Goal: Task Accomplishment & Management: Complete application form

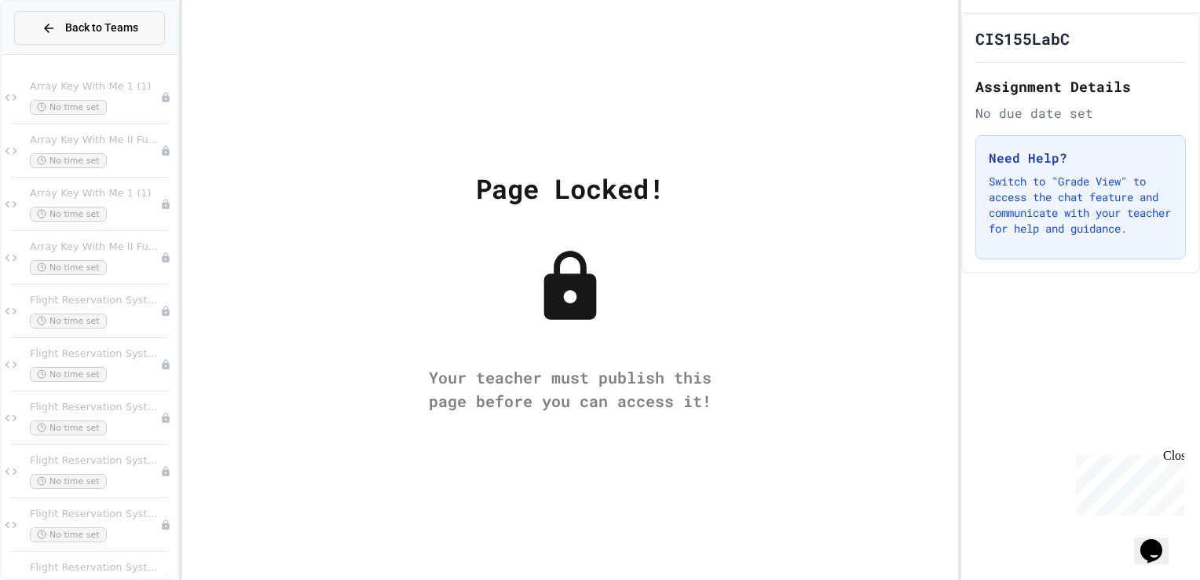
click at [55, 33] on icon at bounding box center [49, 28] width 14 height 14
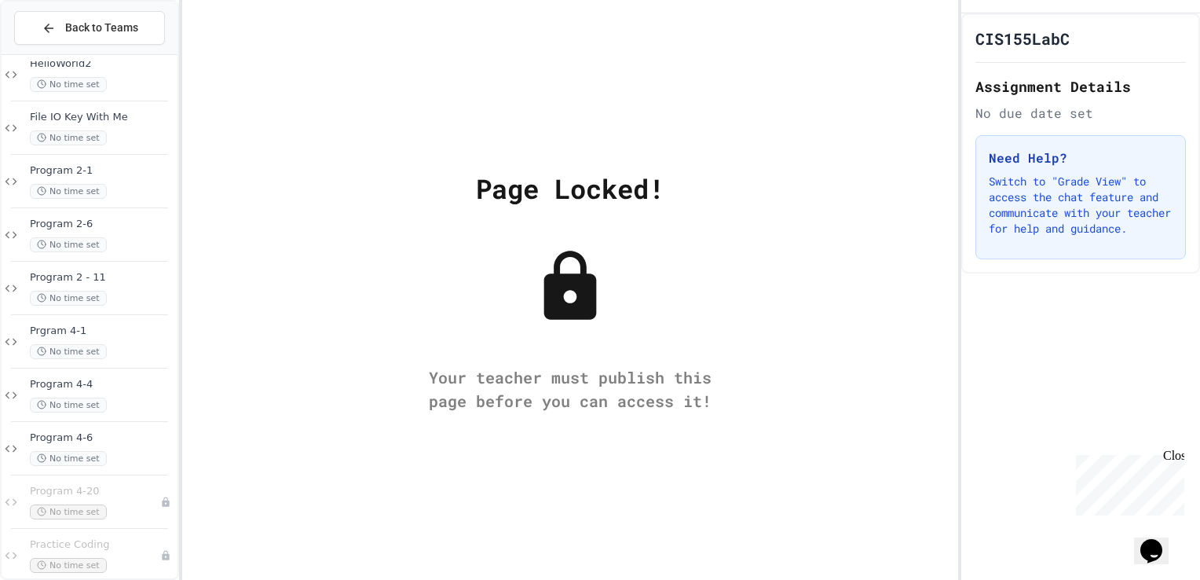
scroll to position [1150, 0]
click at [463, 104] on div "Page Locked! Your teacher must publish this page before you can access it!" at bounding box center [570, 290] width 776 height 580
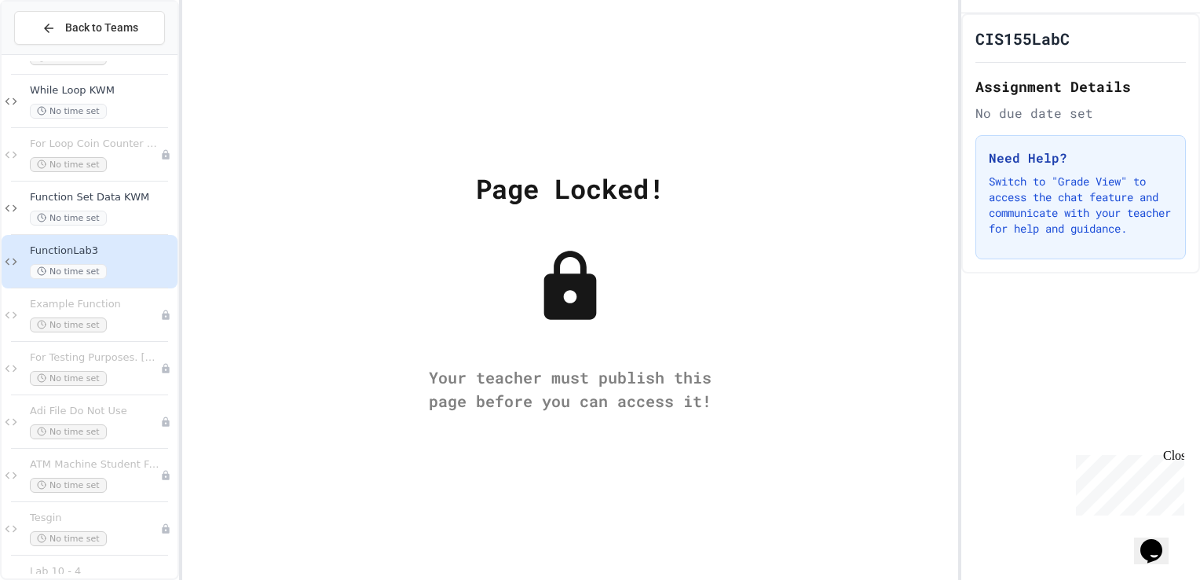
scroll to position [541, 0]
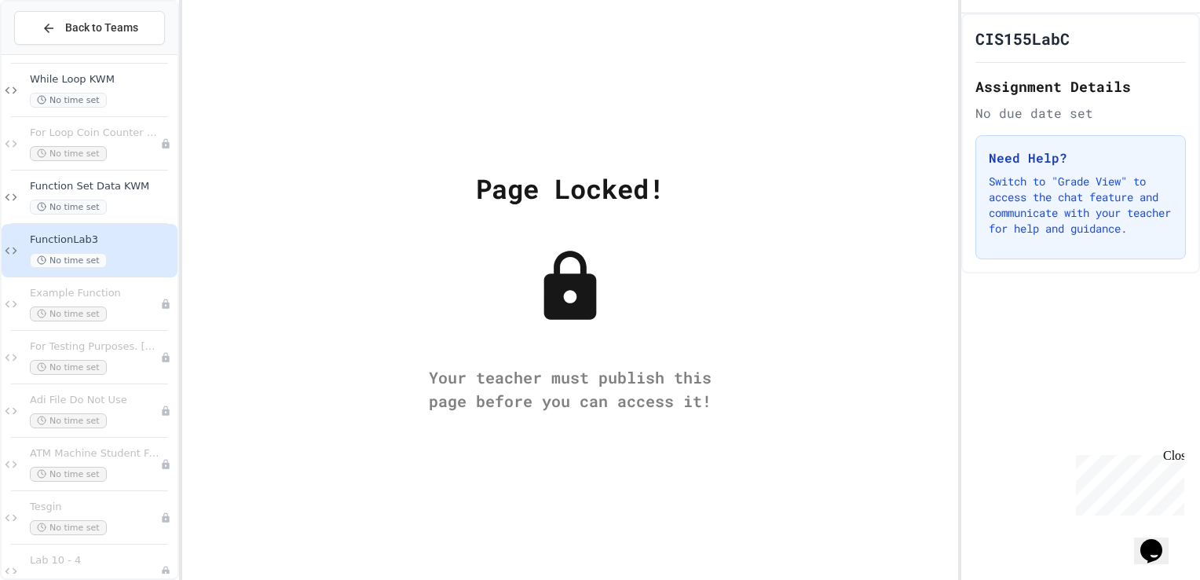
click at [80, 261] on span "No time set" at bounding box center [68, 260] width 77 height 15
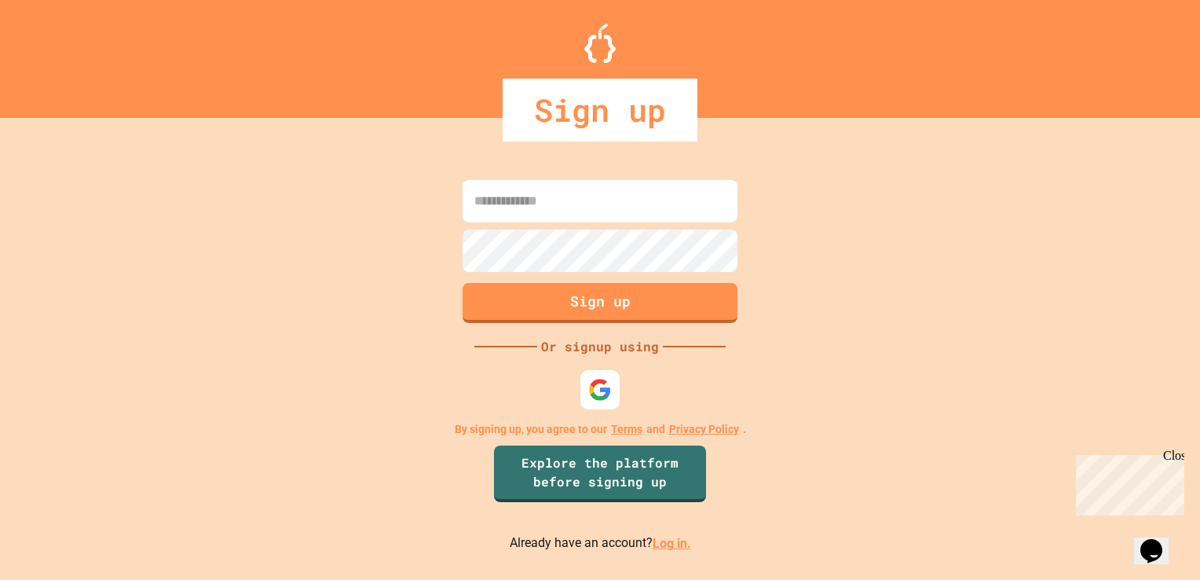
click at [559, 202] on input at bounding box center [600, 201] width 275 height 42
type input "**********"
click at [511, 306] on button "Sign up" at bounding box center [600, 301] width 280 height 41
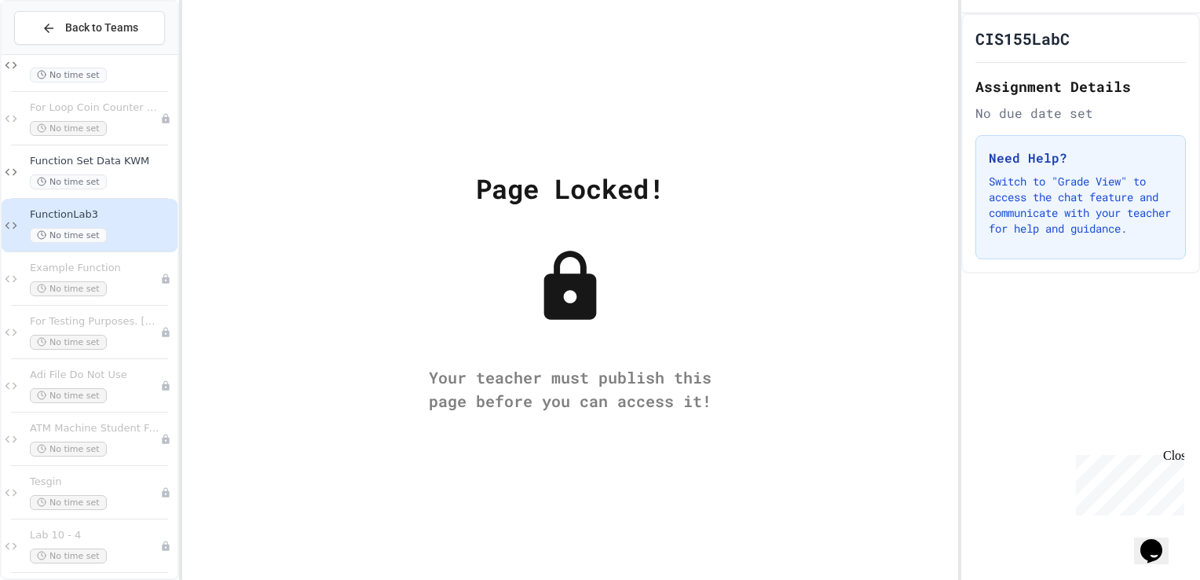
scroll to position [559, 0]
